Goal: Task Accomplishment & Management: Complete application form

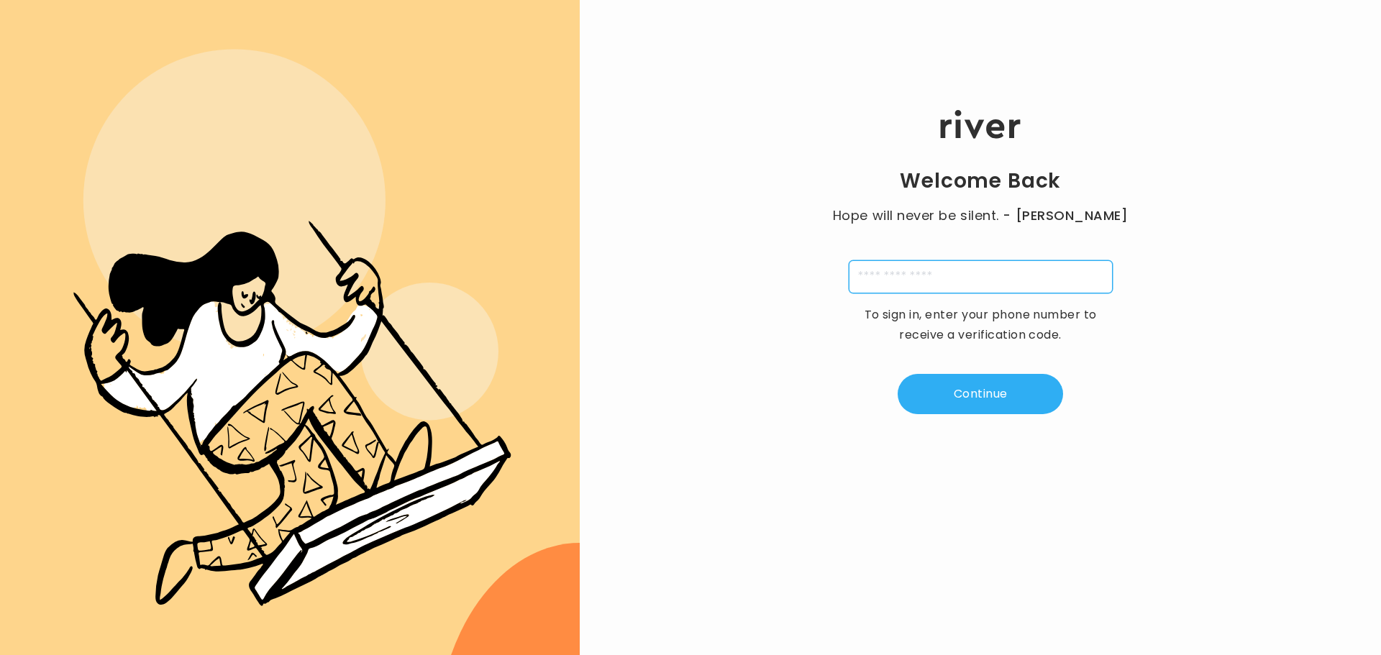
click at [905, 268] on input "tel" at bounding box center [981, 276] width 264 height 33
type input "**********"
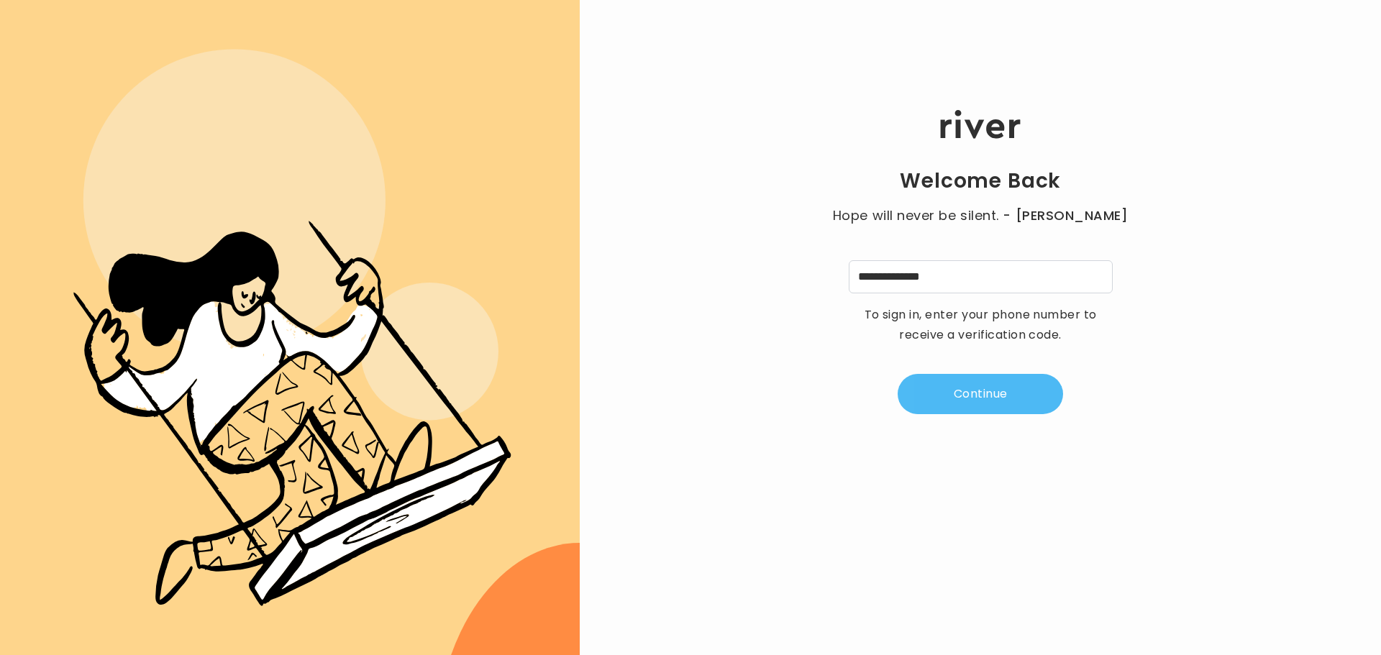
click at [934, 396] on button "Continue" at bounding box center [979, 394] width 165 height 40
click at [918, 199] on div "Welcome Back Hope will never be silent. - [PERSON_NAME] A 4 digit code was sent…" at bounding box center [980, 261] width 801 height 393
click at [897, 286] on input "tel" at bounding box center [908, 276] width 33 height 33
type input "*"
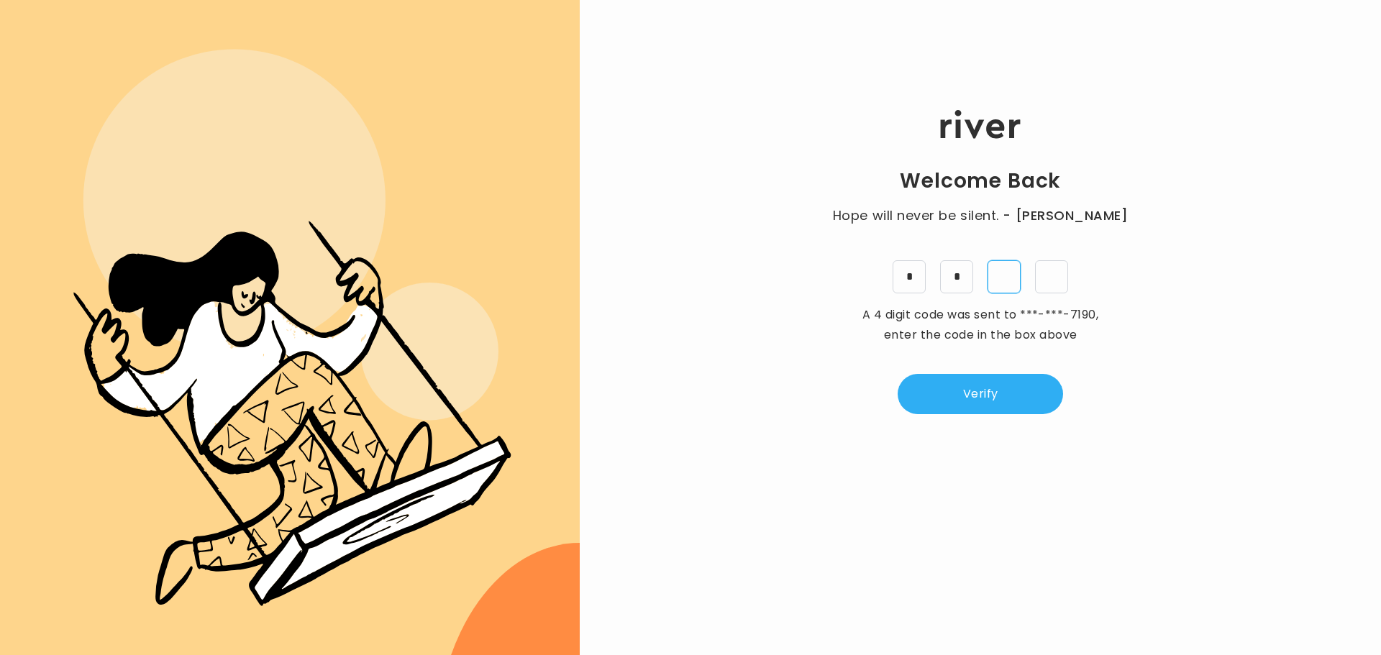
type input "*"
click at [970, 399] on button "Verify" at bounding box center [979, 394] width 165 height 40
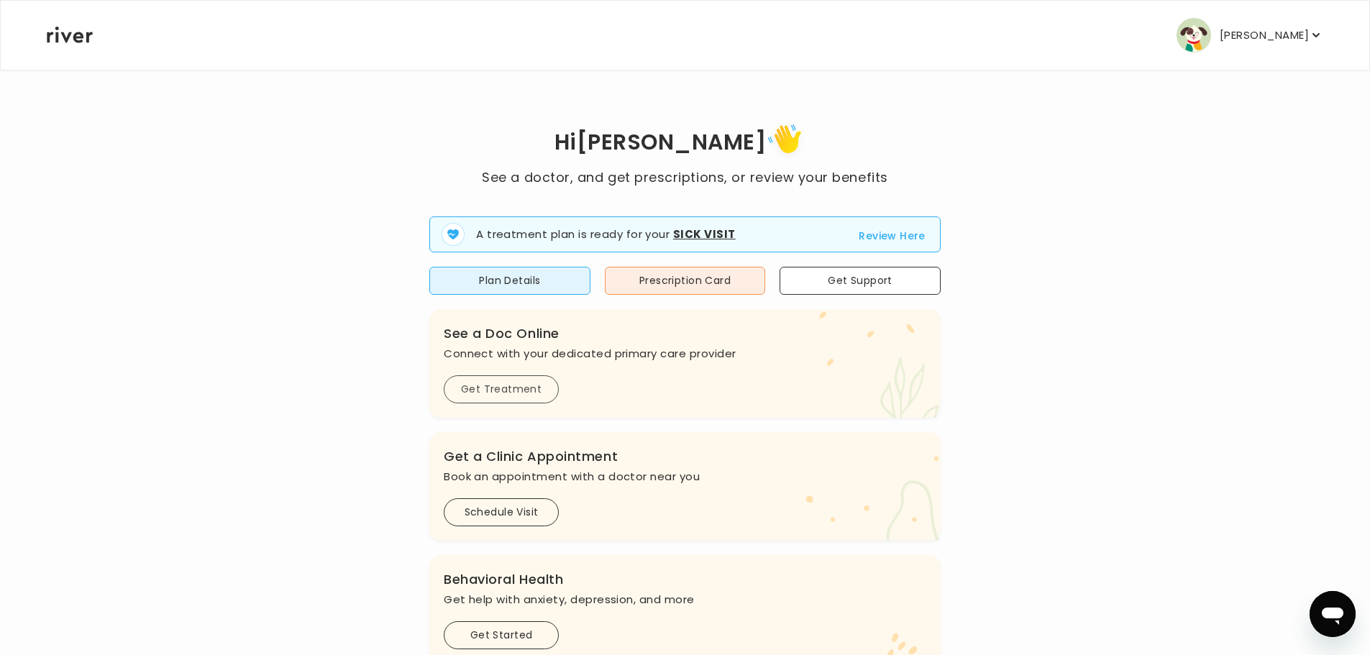
click at [488, 388] on button "Get Treatment" at bounding box center [501, 389] width 115 height 28
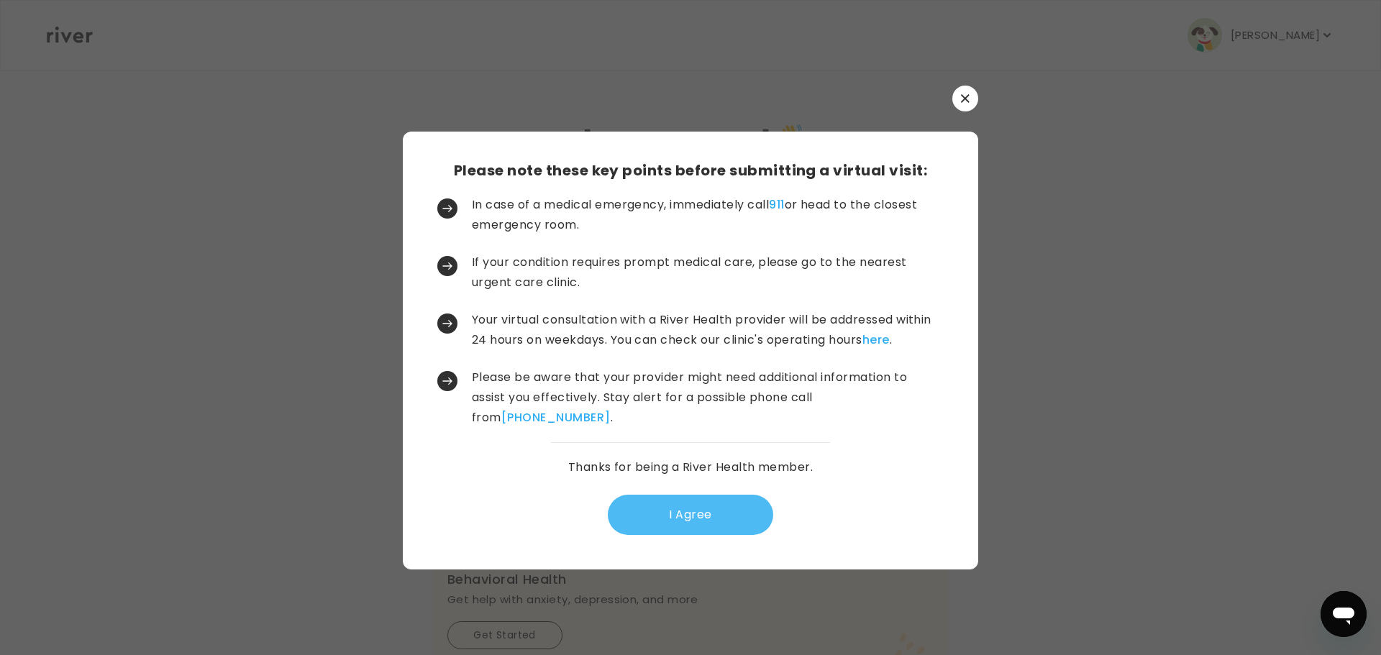
click at [651, 518] on button "I Agree" at bounding box center [690, 515] width 165 height 40
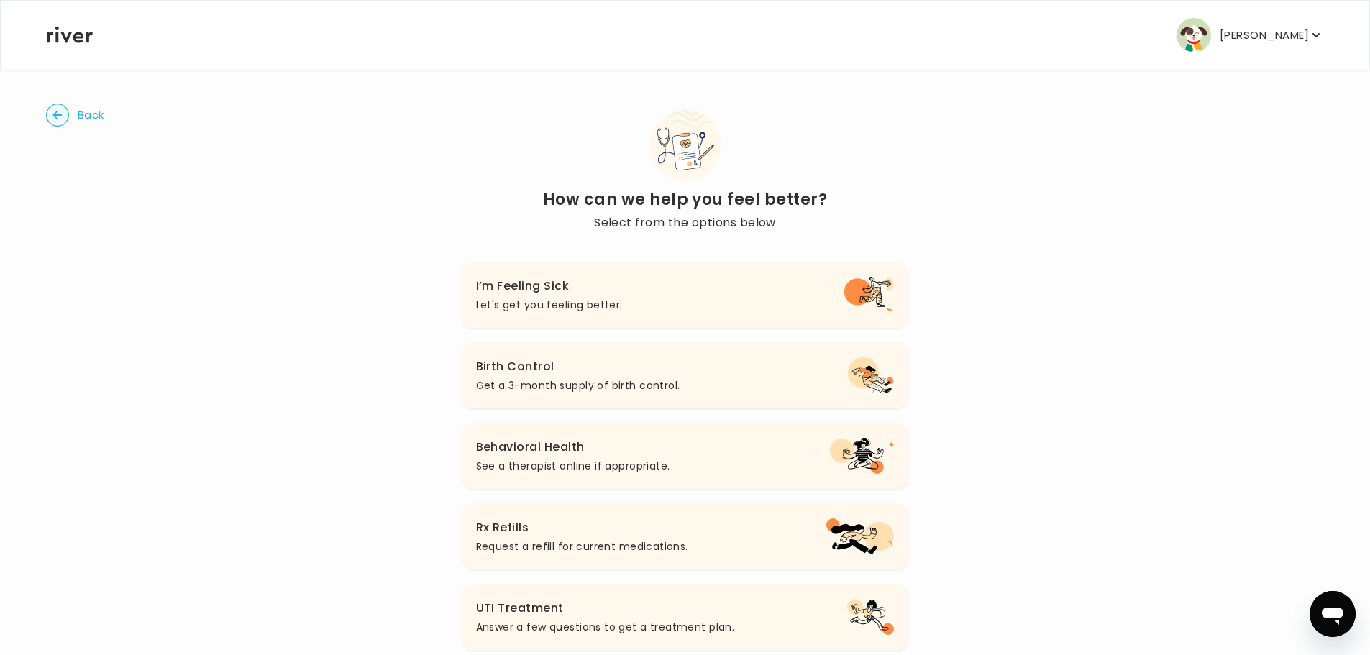
click at [525, 294] on h3 "I’m Feeling Sick" at bounding box center [549, 286] width 147 height 20
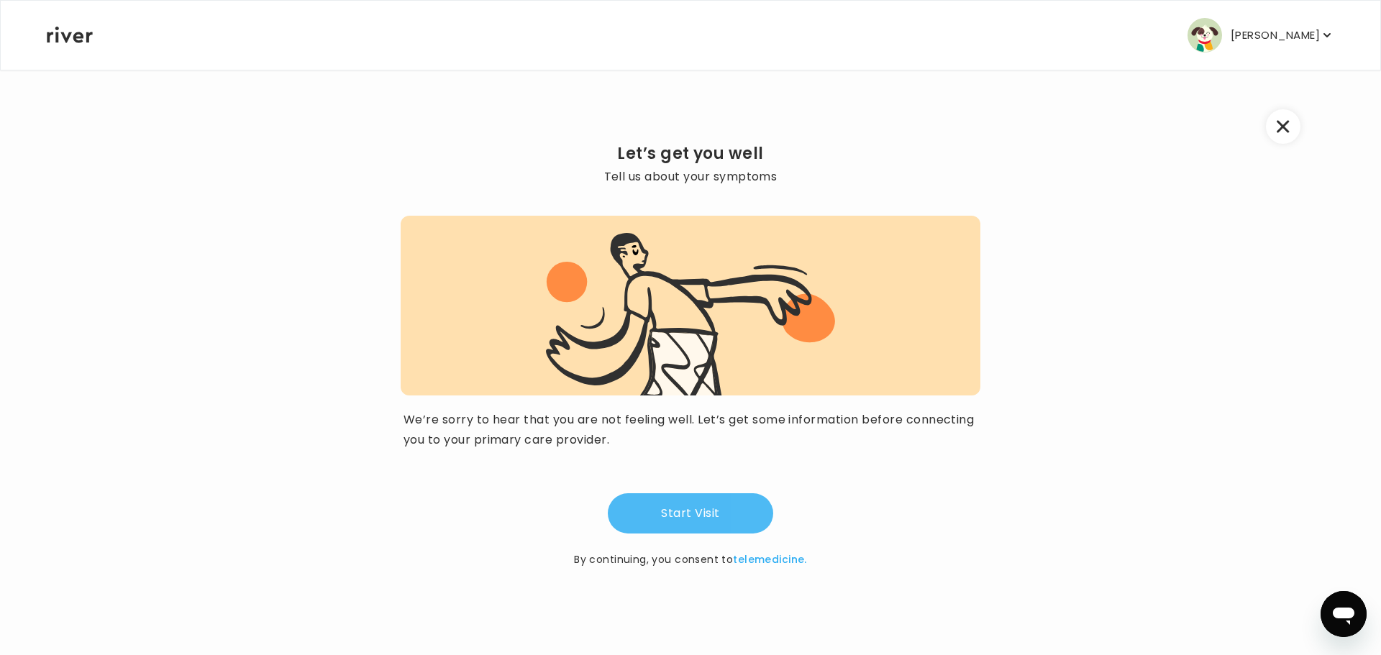
click at [674, 503] on button "Start Visit" at bounding box center [690, 513] width 165 height 40
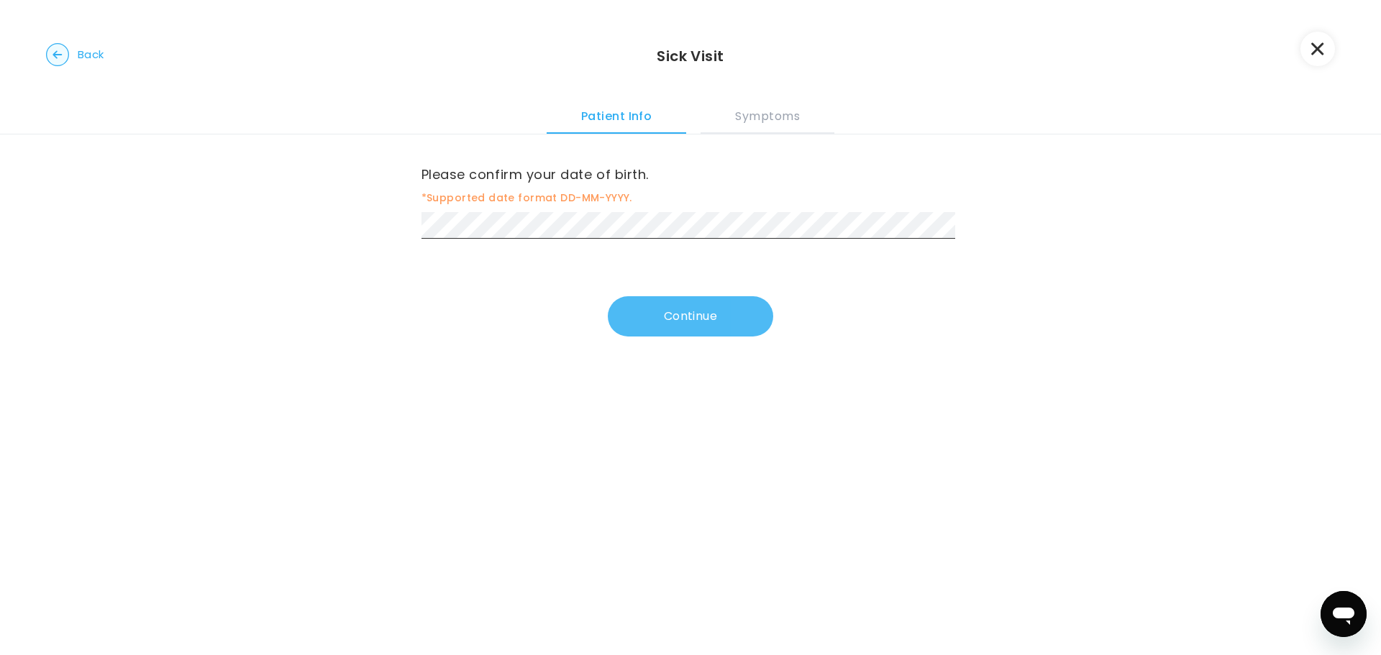
click at [660, 318] on button "Continue" at bounding box center [690, 316] width 165 height 40
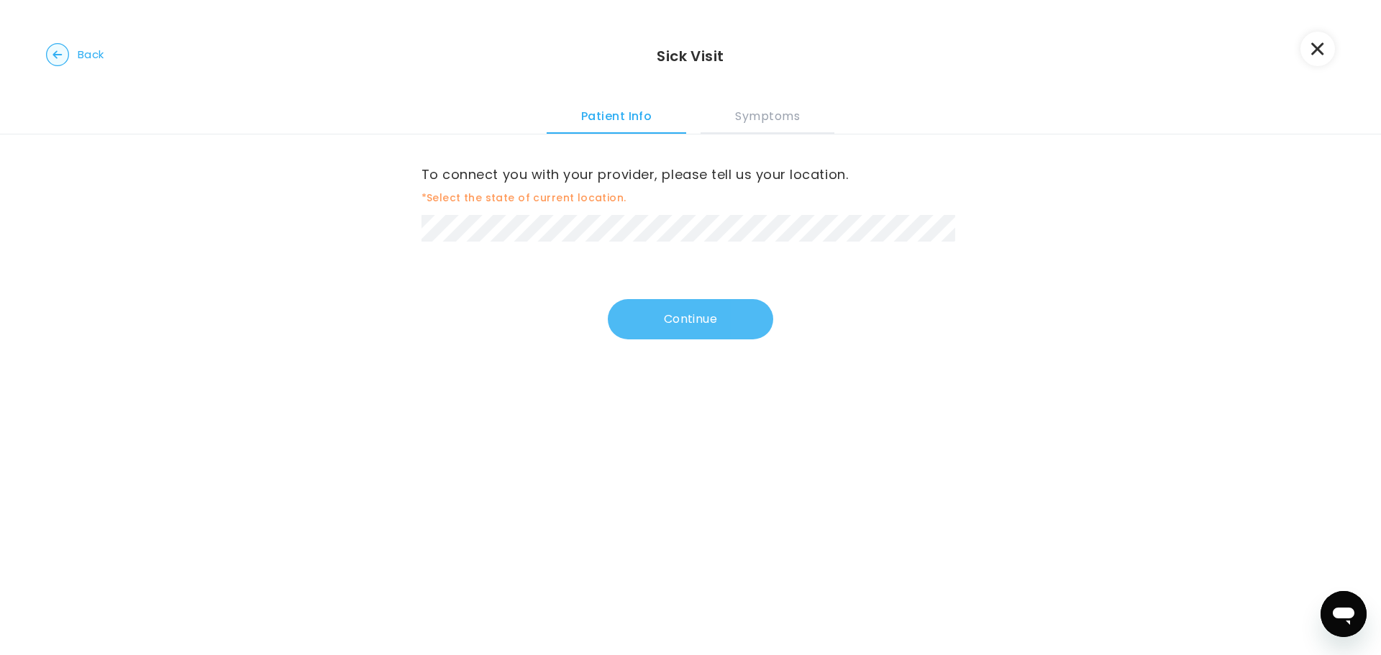
click at [647, 320] on button "Continue" at bounding box center [690, 319] width 165 height 40
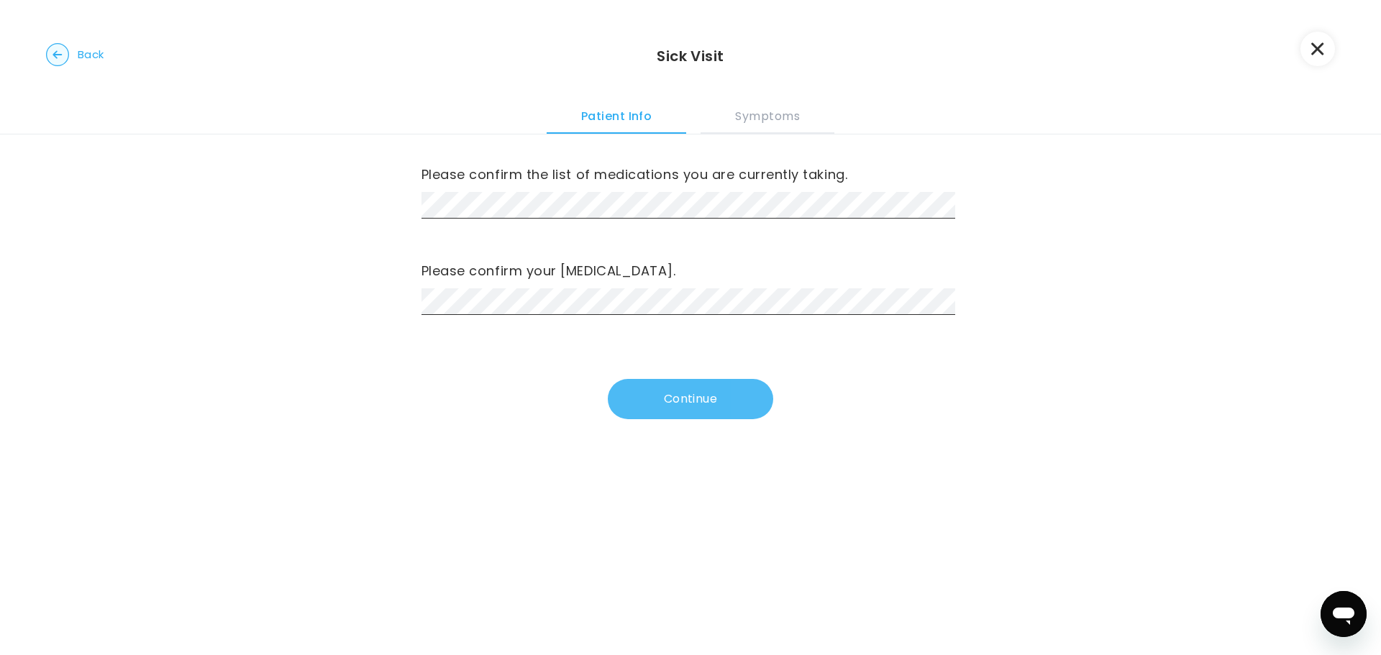
click at [664, 397] on button "Continue" at bounding box center [690, 399] width 165 height 40
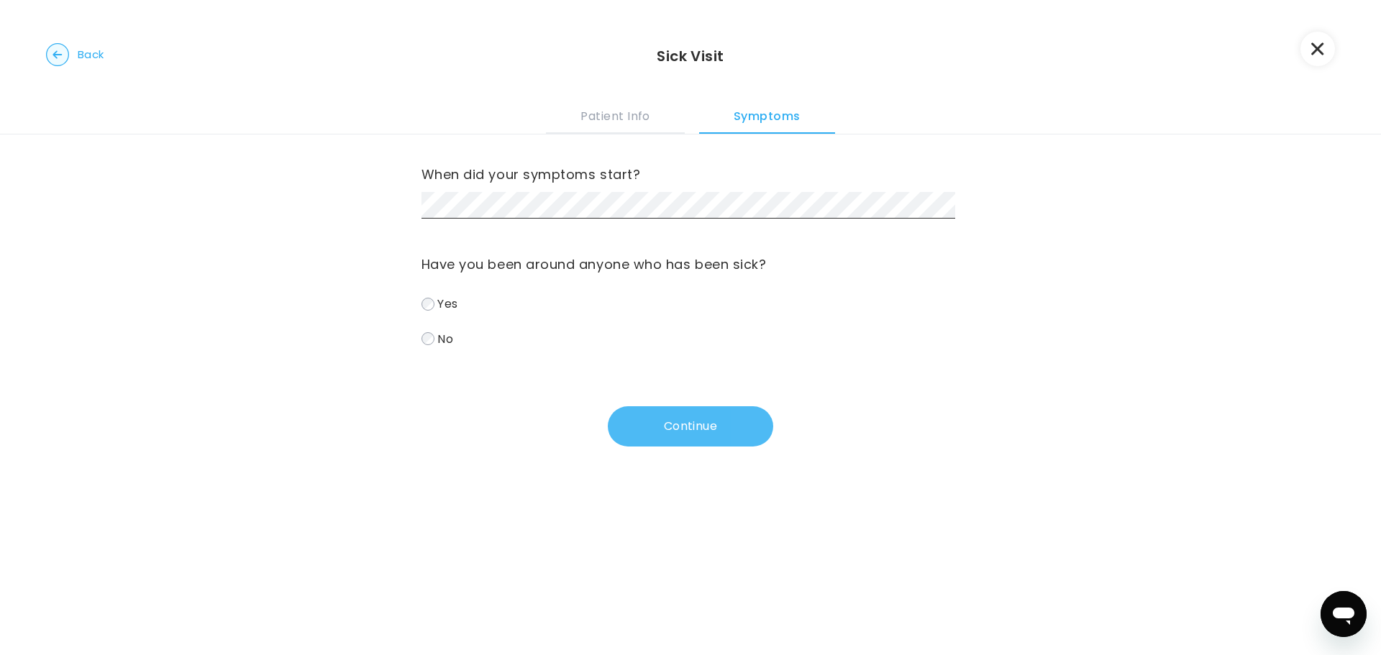
click at [650, 417] on button "Continue" at bounding box center [690, 426] width 165 height 40
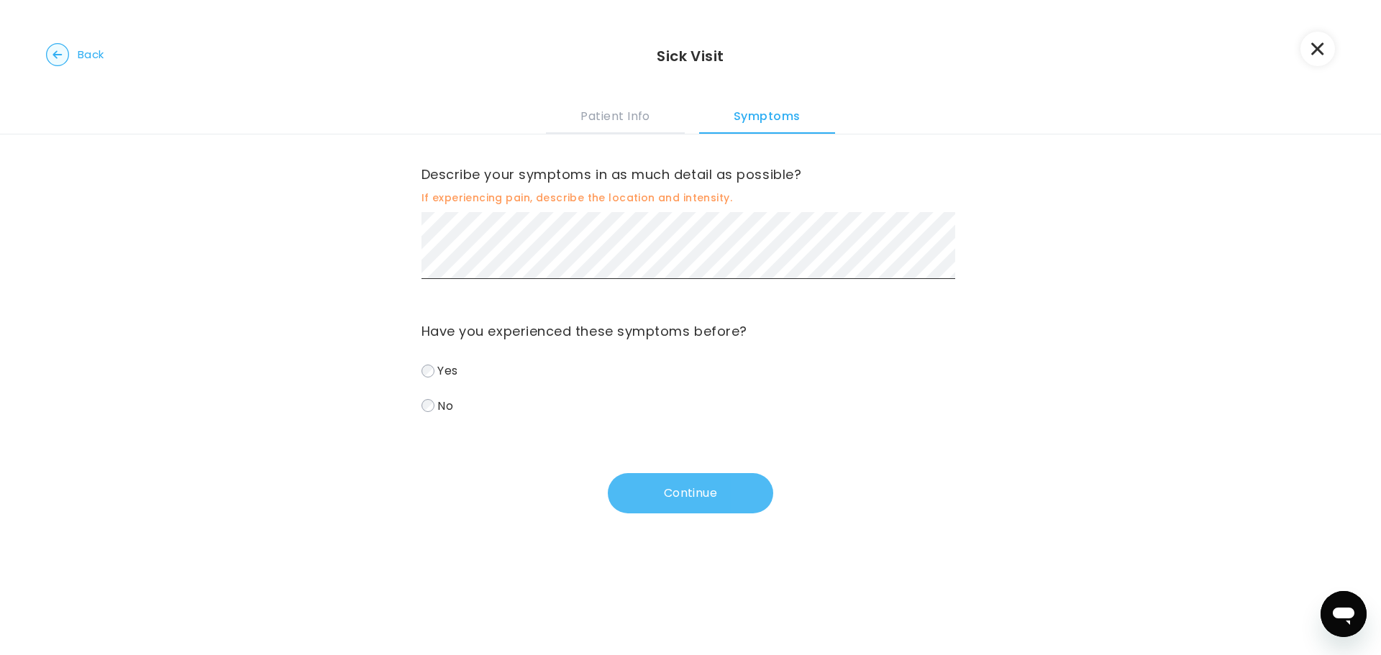
click at [694, 494] on button "Continue" at bounding box center [690, 493] width 165 height 40
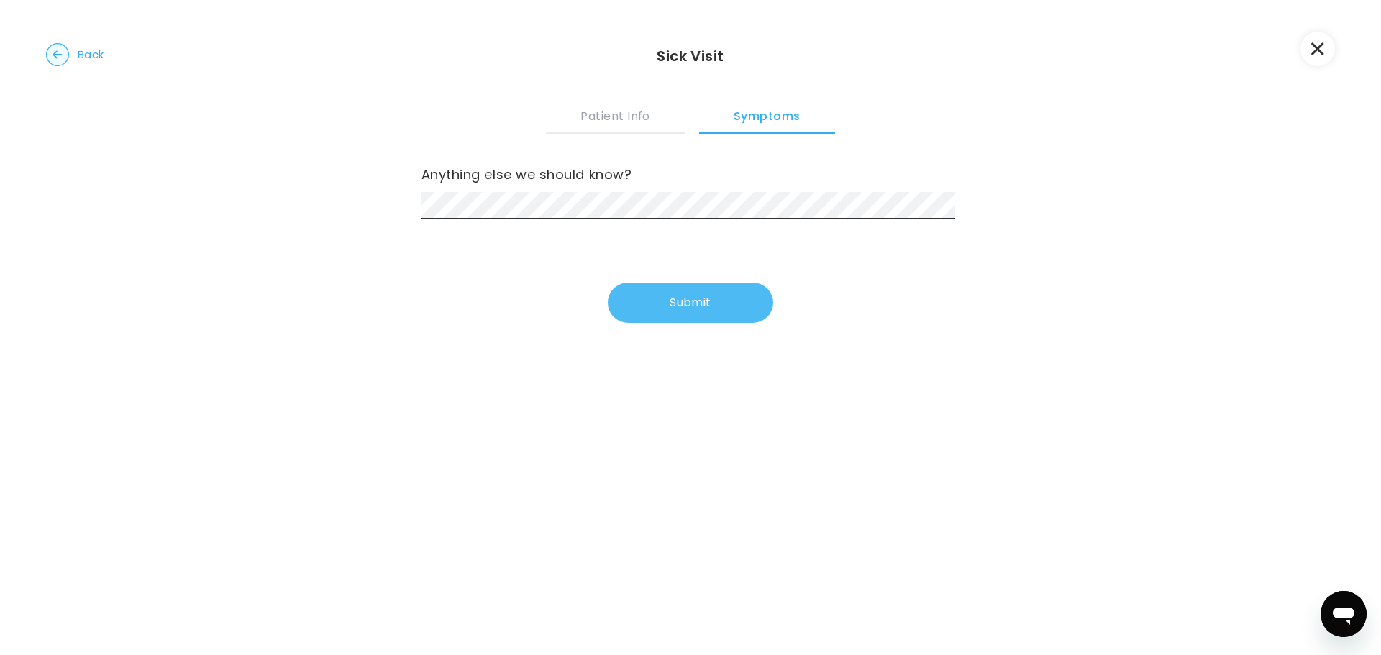
click at [629, 293] on button "Submit" at bounding box center [690, 303] width 165 height 40
click at [649, 316] on button "Submit" at bounding box center [690, 303] width 165 height 40
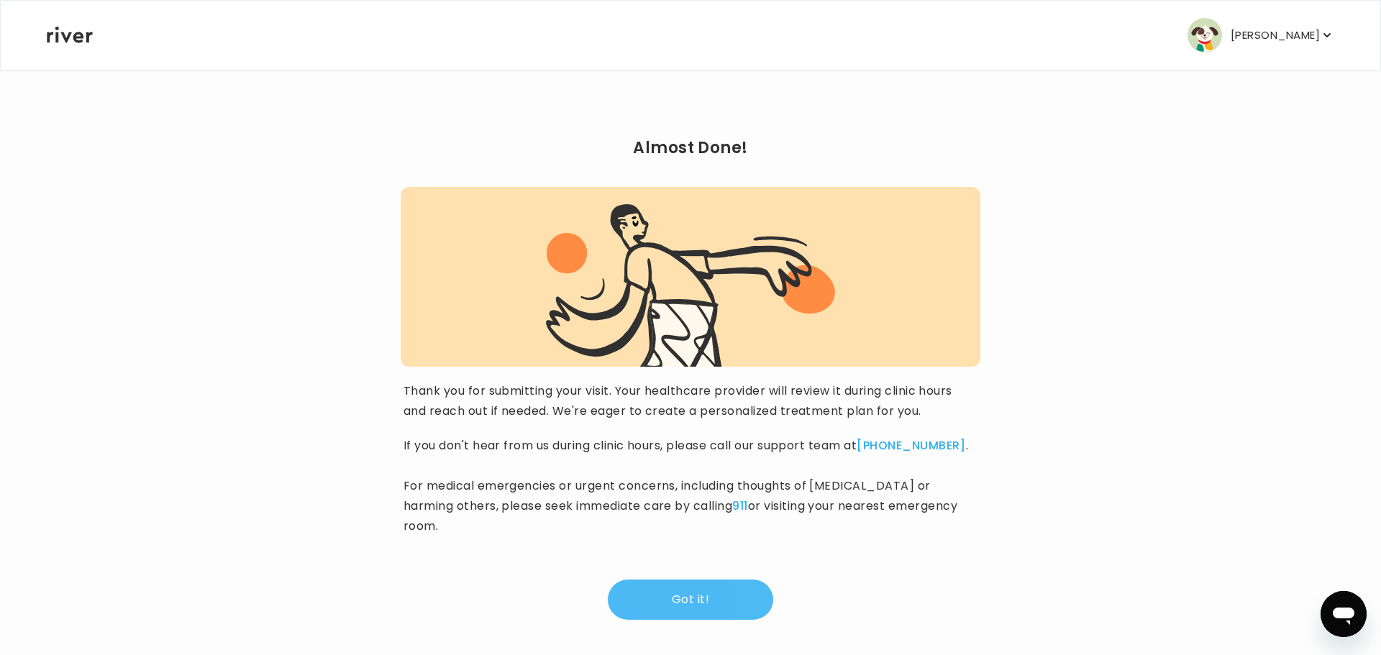
click at [647, 580] on button "Got it!" at bounding box center [690, 600] width 165 height 40
